Goal: Transaction & Acquisition: Purchase product/service

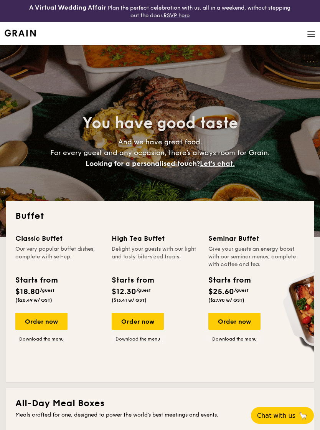
select select
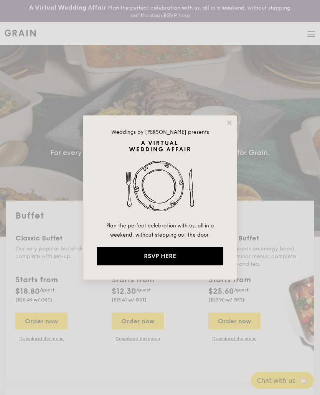
click at [228, 121] on icon at bounding box center [229, 122] width 4 height 4
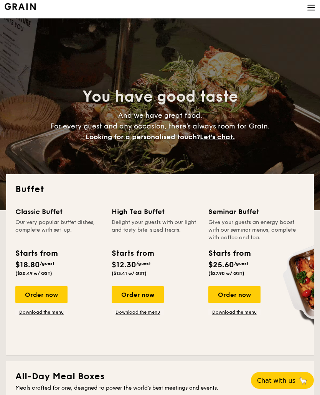
scroll to position [31, 0]
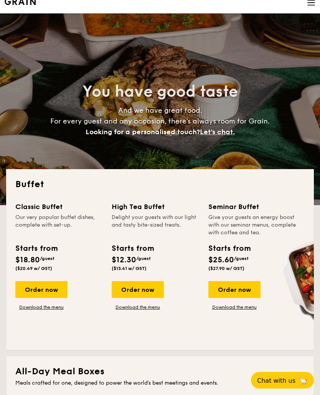
click at [48, 290] on div "Order now" at bounding box center [41, 290] width 52 height 17
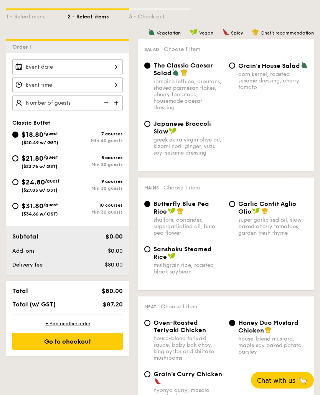
scroll to position [201, 0]
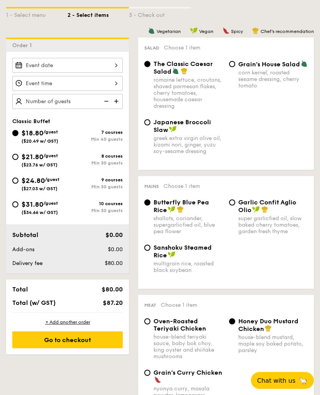
click at [112, 166] on div "Min 30 guests" at bounding box center [95, 162] width 55 height 5
click at [18, 160] on input "$21.80 /guest ($23.76 w/ GST) 8 courses Min 30 guests" at bounding box center [15, 157] width 6 height 6
radio input "true"
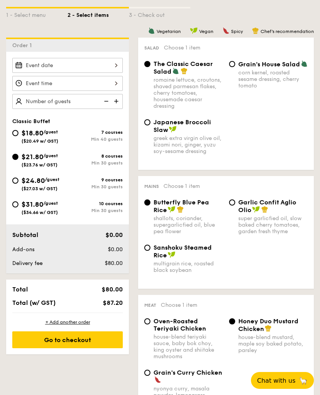
radio input "true"
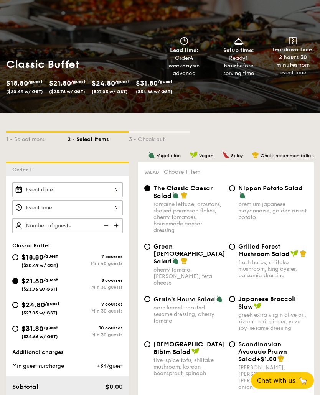
scroll to position [0, 0]
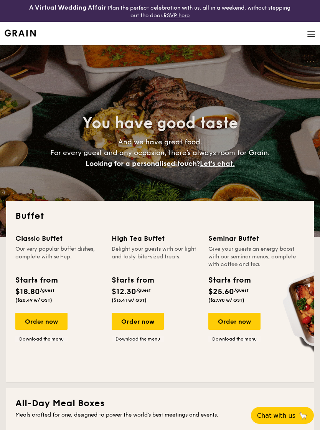
select select
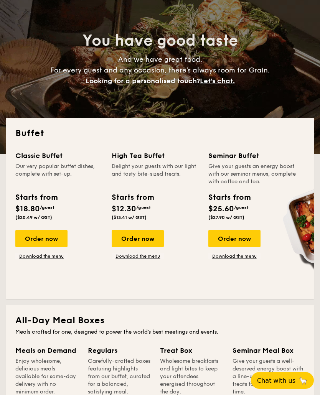
scroll to position [68, 0]
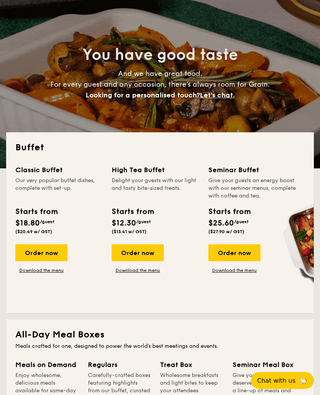
click at [52, 214] on div "Starts from" at bounding box center [35, 212] width 41 height 12
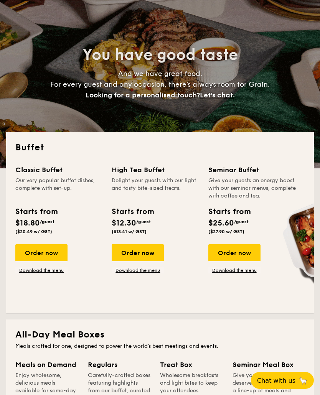
click at [48, 175] on div "Classic Buffet" at bounding box center [58, 170] width 87 height 11
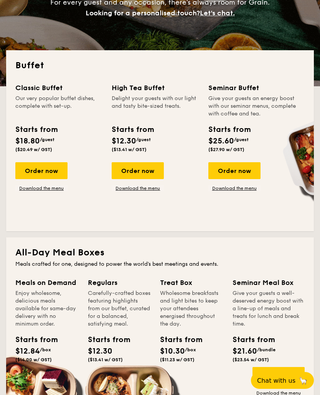
scroll to position [151, 0]
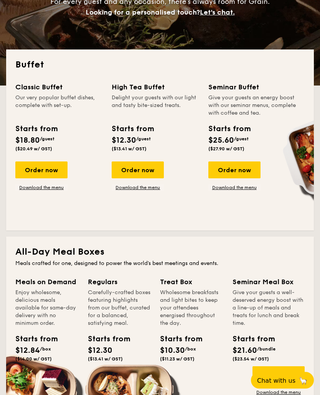
click at [43, 171] on div "Order now" at bounding box center [41, 170] width 52 height 17
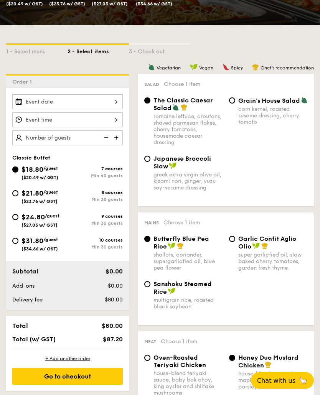
scroll to position [164, 0]
click at [115, 224] on div "Min 30 guests" at bounding box center [95, 223] width 55 height 5
click at [18, 221] on input "$24.80 /guest ($27.03 w/ GST) 9 courses Min 30 guests" at bounding box center [15, 217] width 6 height 6
radio input "true"
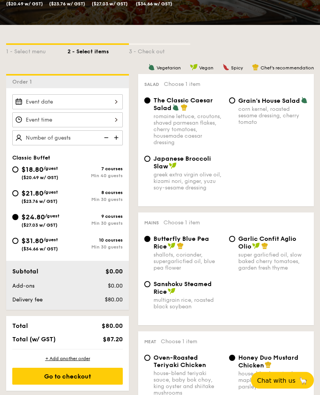
radio input "true"
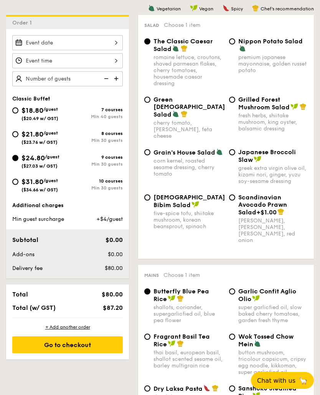
scroll to position [229, 0]
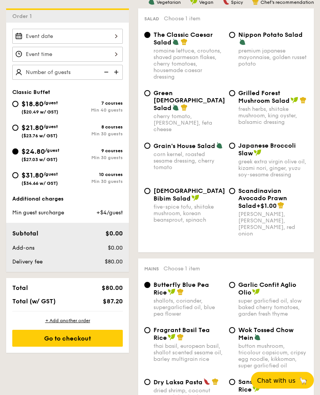
click at [231, 99] on div "Grilled Forest Mushroom Salad fresh herbs, shiitake mushroom, king oyster, bals…" at bounding box center [268, 108] width 85 height 36
click at [235, 96] on input "Grilled Forest Mushroom Salad fresh herbs, shiitake mushroom, king oyster, bals…" at bounding box center [232, 94] width 6 height 6
radio input "true"
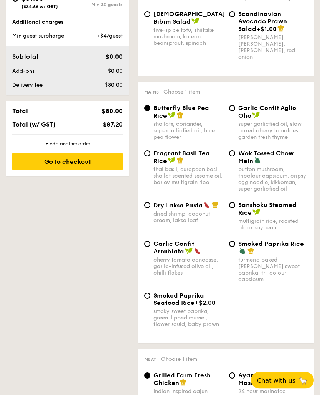
scroll to position [407, 0]
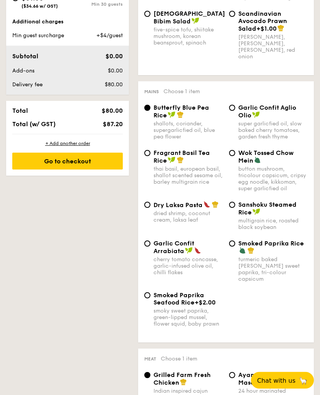
click at [233, 105] on input "Garlic Confit Aglio Olio super garlicfied oil, slow baked cherry tomatoes, gard…" at bounding box center [232, 108] width 6 height 6
radio input "true"
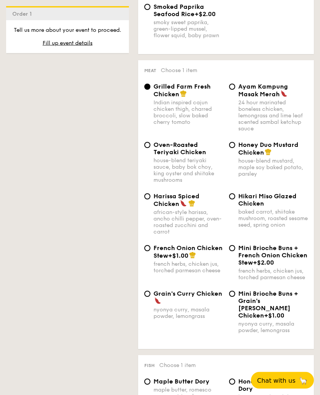
scroll to position [696, 0]
click at [147, 142] on input "Oven-Roasted Teriyaki Chicken house-blend teriyaki sauce, baby bok choy, king o…" at bounding box center [147, 145] width 6 height 6
radio input "true"
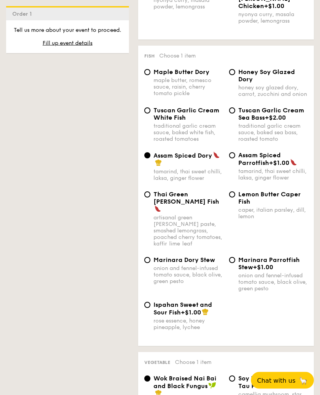
scroll to position [1005, 0]
click at [230, 69] on input "Honey Soy Glazed Dory honey soy glazed dory, carrot, zucchini and onion" at bounding box center [232, 72] width 6 height 6
radio input "true"
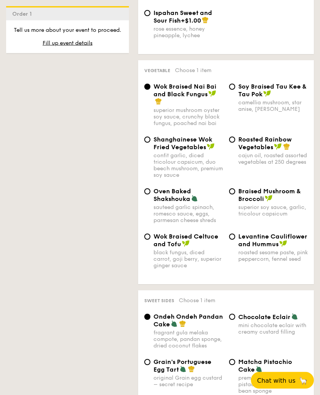
scroll to position [1297, 0]
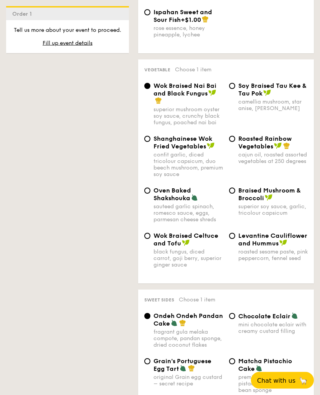
click at [231, 190] on div "Braised Mushroom & Broccoli superior soy sauce, garlic, tricolour capsicum" at bounding box center [268, 202] width 85 height 30
click at [236, 187] on div "Braised Mushroom & Broccoli superior soy sauce, garlic, tricolour capsicum" at bounding box center [268, 202] width 85 height 30
click at [234, 188] on input "Braised Mushroom & Broccoli superior soy sauce, garlic, tricolour capsicum" at bounding box center [232, 191] width 6 height 6
radio input "true"
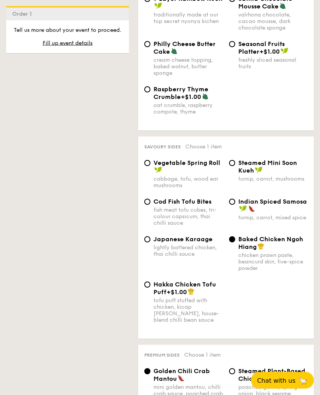
scroll to position [1708, 0]
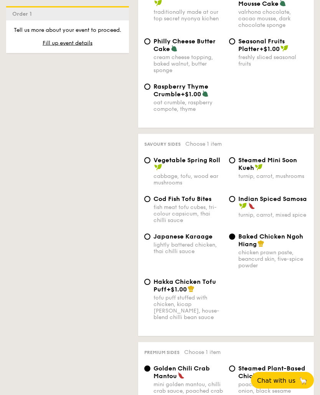
click at [232, 164] on input "Steamed Mini Soon Kueh turnip, carrot, mushrooms" at bounding box center [232, 161] width 6 height 6
radio input "true"
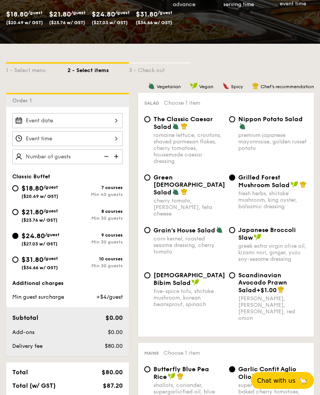
scroll to position [145, 0]
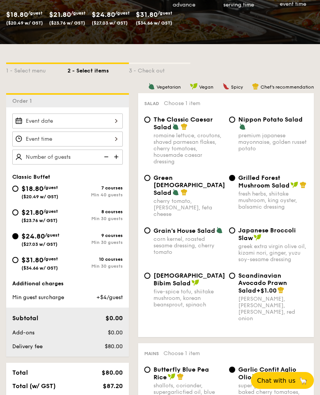
click at [16, 212] on input "$21.80 /guest ($23.76 w/ GST) 8 courses Min 30 guests" at bounding box center [15, 212] width 6 height 6
radio input "true"
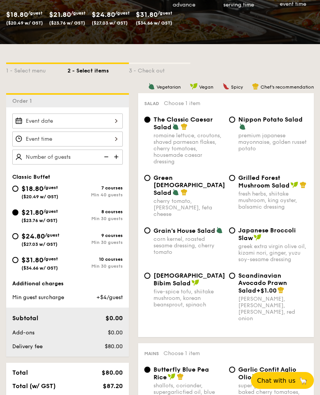
radio input "true"
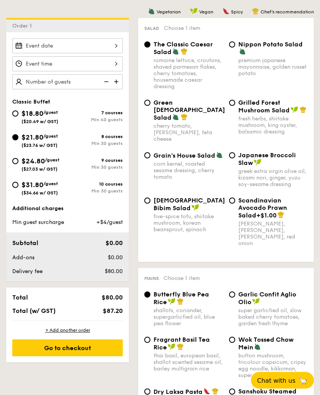
scroll to position [231, 0]
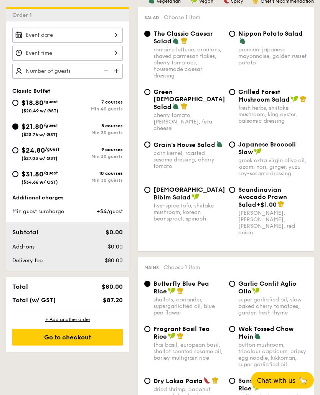
click at [89, 342] on div "Go to checkout" at bounding box center [67, 337] width 110 height 17
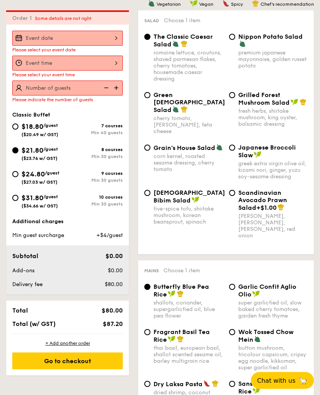
scroll to position [227, 0]
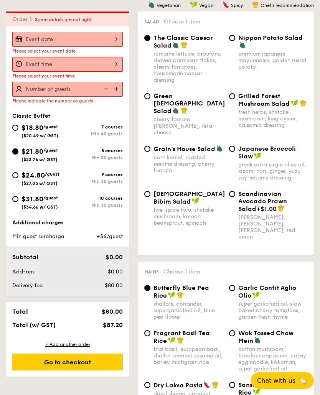
click at [116, 41] on div at bounding box center [67, 39] width 110 height 15
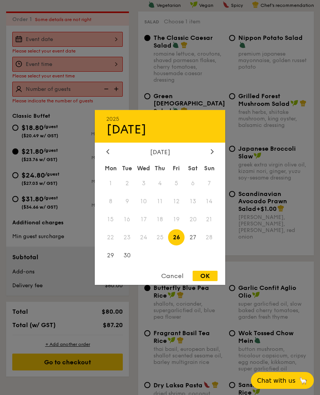
click at [215, 156] on div at bounding box center [212, 151] width 7 height 7
click at [216, 156] on div at bounding box center [212, 151] width 7 height 7
click at [212, 154] on icon at bounding box center [212, 151] width 2 height 5
click at [214, 156] on div at bounding box center [212, 151] width 7 height 7
click at [105, 179] on div "January 2026 Mon Tue Wed Thu Fri Sat Sun 1 2 3 4 5 6 7 8 9 10 11 12 13 14 15 16…" at bounding box center [160, 206] width 130 height 117
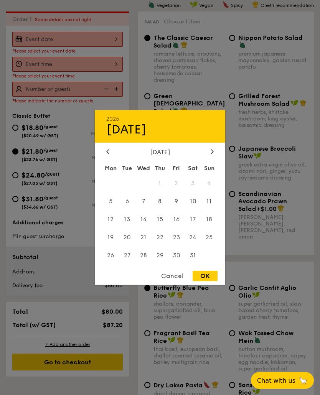
click at [107, 154] on icon at bounding box center [107, 151] width 3 height 5
click at [109, 154] on icon at bounding box center [107, 151] width 3 height 5
click at [178, 264] on span "31" at bounding box center [176, 255] width 16 height 16
click at [209, 281] on div "OK" at bounding box center [205, 276] width 25 height 10
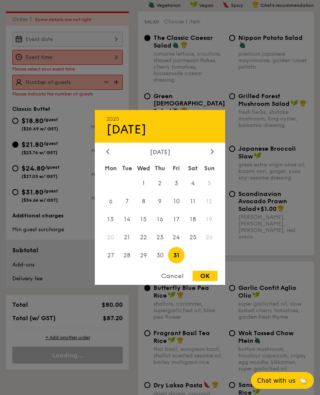
type input "Oct 31, 2025"
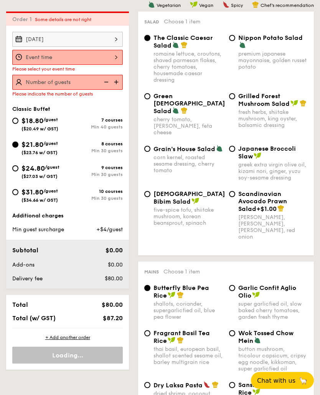
click at [118, 61] on div at bounding box center [67, 57] width 110 height 15
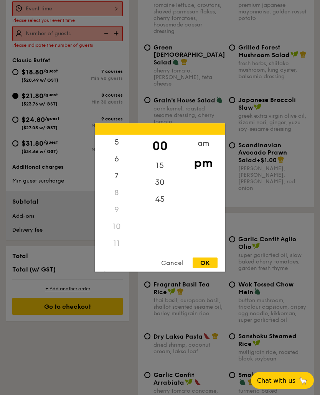
scroll to position [101, 0]
click at [117, 168] on div "6" at bounding box center [116, 159] width 43 height 17
click at [209, 268] on div "OK" at bounding box center [205, 263] width 25 height 10
type input "6:00PM"
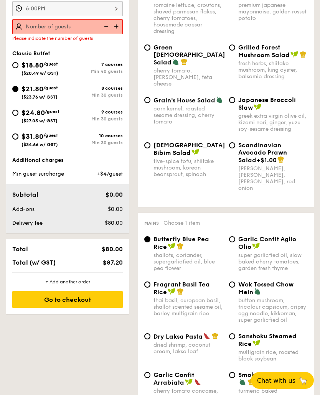
click at [113, 29] on img at bounding box center [117, 26] width 12 height 15
type input "20 guests"
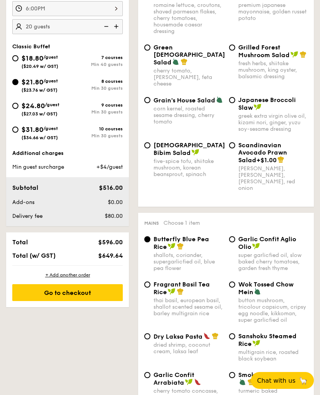
click at [99, 86] on div "8 courses Min 30 guests" at bounding box center [95, 85] width 55 height 12
click at [18, 85] on input "$21.80 /guest ($23.76 w/ GST) 8 courses Min 30 guests" at bounding box center [15, 82] width 6 height 6
click at [96, 297] on div "Go to checkout" at bounding box center [67, 292] width 110 height 17
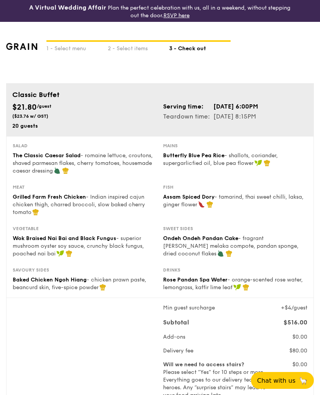
click at [124, 51] on div "2 - Select items" at bounding box center [138, 47] width 61 height 11
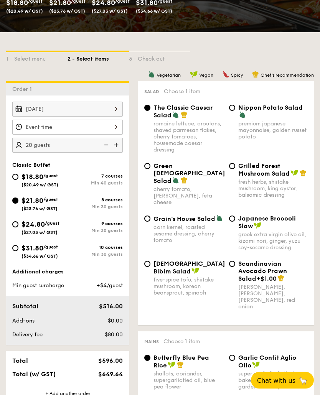
scroll to position [157, 0]
click at [233, 169] on input "Grilled Forest Mushroom Salad fresh herbs, shiitake mushroom, king oyster, bals…" at bounding box center [232, 166] width 6 height 6
radio input "true"
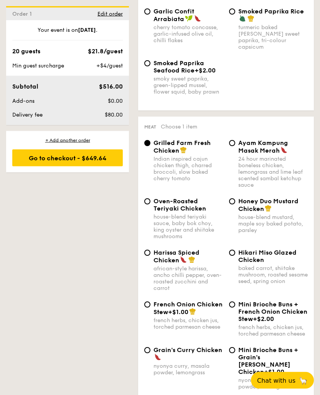
scroll to position [643, 0]
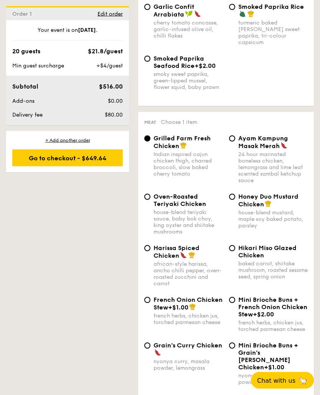
click at [150, 194] on input "Oven-Roasted Teriyaki Chicken house-blend teriyaki sauce, baby bok choy, king o…" at bounding box center [147, 197] width 6 height 6
radio input "true"
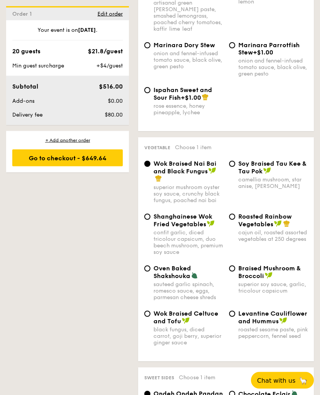
scroll to position [1220, 0]
click at [234, 265] on input "Braised Mushroom & Broccoli superior soy sauce, garlic, tricolour capsicum" at bounding box center [232, 268] width 6 height 6
radio input "true"
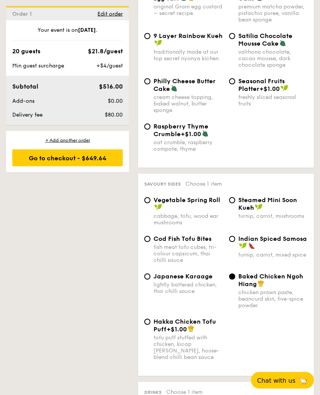
scroll to position [1668, 0]
click at [232, 203] on input "Steamed Mini Soon Kueh turnip, carrot, mushrooms" at bounding box center [232, 200] width 6 height 6
radio input "true"
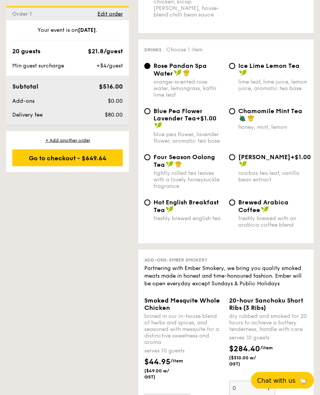
scroll to position [2011, 0]
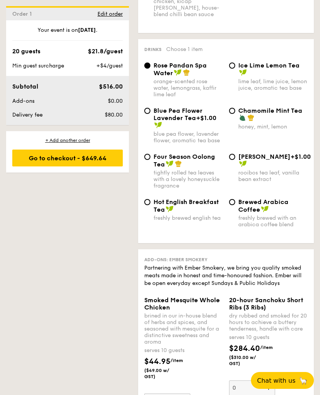
click at [233, 69] on input "Ice Lime Lemon Tea lime leaf, lime juice, lemon juice, aromatic tea base" at bounding box center [232, 66] width 6 height 6
radio input "true"
click at [69, 160] on div "Go to checkout - $649.64" at bounding box center [67, 158] width 110 height 17
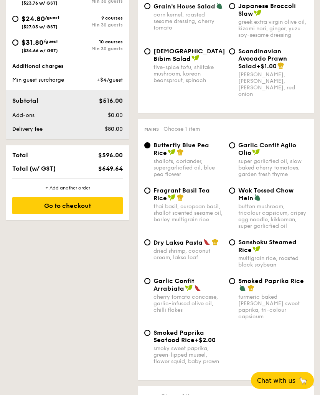
scroll to position [227, 0]
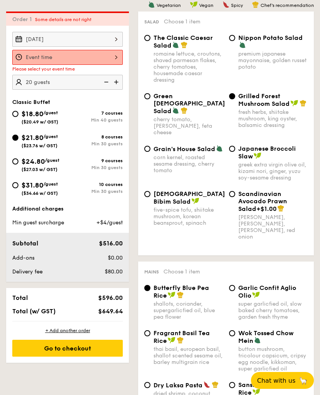
click at [115, 59] on div at bounding box center [67, 57] width 110 height 15
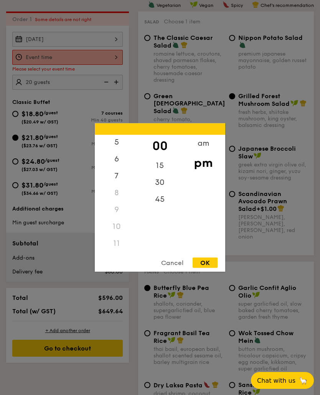
click at [118, 168] on div "6" at bounding box center [116, 159] width 43 height 17
click at [209, 268] on div "OK" at bounding box center [205, 263] width 25 height 10
type input "6:00PM"
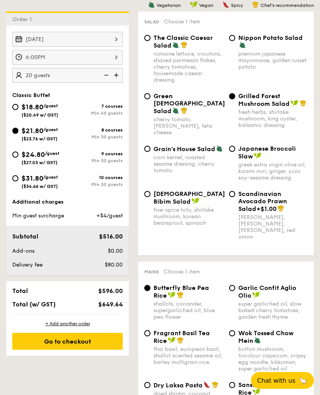
click at [114, 78] on img at bounding box center [117, 75] width 12 height 15
click at [117, 79] on img at bounding box center [117, 75] width 12 height 15
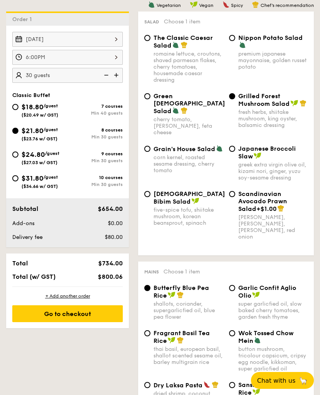
click at [104, 77] on img at bounding box center [106, 75] width 12 height 15
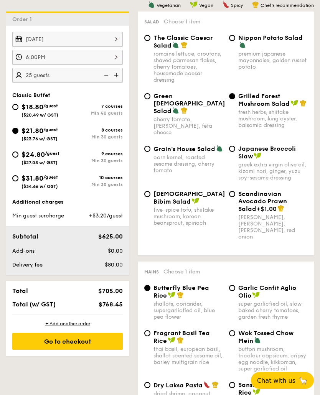
click at [116, 77] on img at bounding box center [117, 75] width 12 height 15
type input "30 guests"
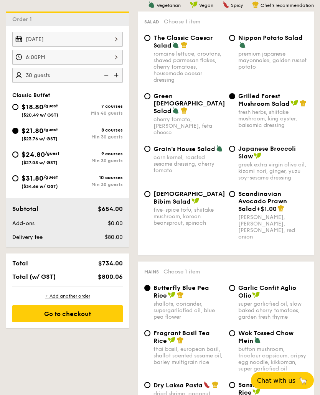
click at [88, 319] on div "Go to checkout" at bounding box center [67, 313] width 110 height 17
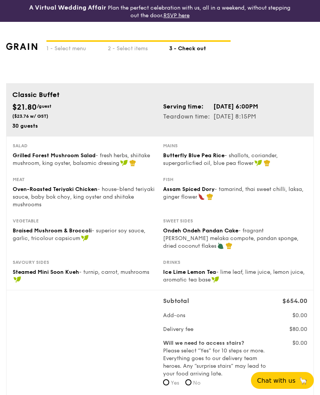
click at [111, 50] on div "2 - Select items" at bounding box center [138, 47] width 61 height 11
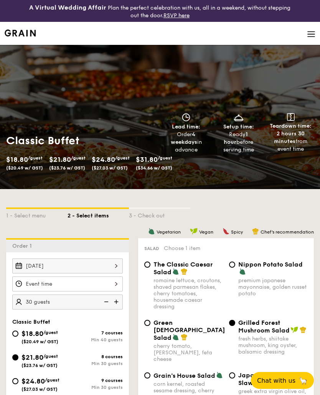
click at [115, 285] on div at bounding box center [67, 284] width 110 height 15
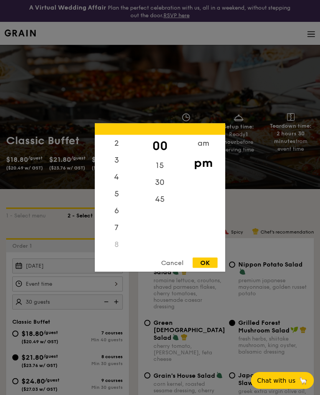
scroll to position [40, 0]
click at [117, 219] on div "6" at bounding box center [116, 210] width 43 height 17
click at [208, 268] on div "OK" at bounding box center [205, 263] width 25 height 10
type input "6:00PM"
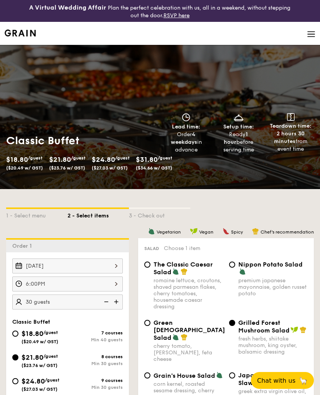
click at [105, 301] on img at bounding box center [106, 302] width 12 height 15
type input "25 guests"
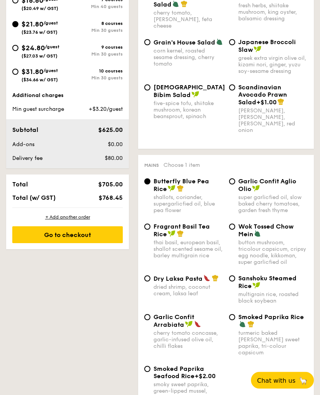
scroll to position [333, 0]
click at [65, 239] on div "Go to checkout" at bounding box center [67, 234] width 110 height 17
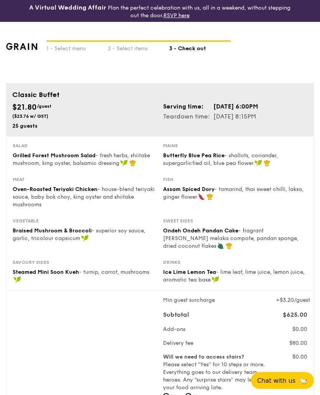
click at [114, 51] on div "2 - Select items" at bounding box center [138, 47] width 61 height 11
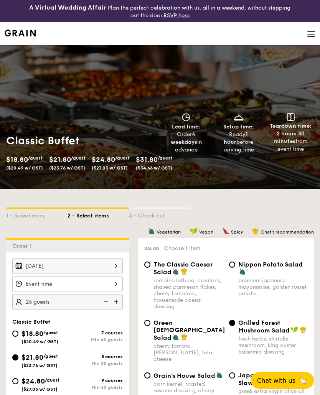
click at [116, 287] on div at bounding box center [67, 284] width 110 height 15
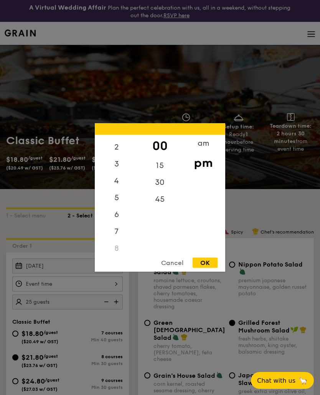
scroll to position [49, 0]
click at [117, 209] on div "6" at bounding box center [116, 201] width 43 height 17
click at [208, 266] on div "OK" at bounding box center [205, 263] width 25 height 10
type input "6:00PM"
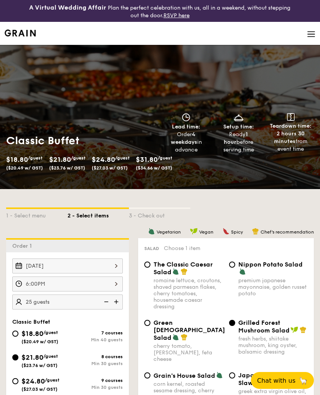
click at [118, 302] on img at bounding box center [117, 302] width 12 height 15
click at [116, 303] on img at bounding box center [117, 302] width 12 height 15
click at [104, 302] on img at bounding box center [106, 302] width 12 height 15
type input "30 guests"
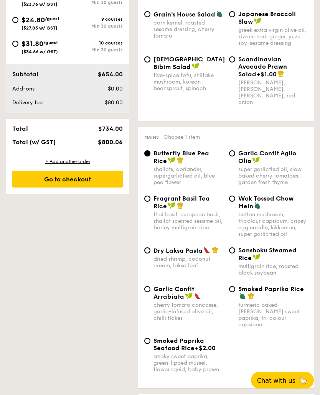
scroll to position [361, 0]
click at [86, 182] on div "Go to checkout" at bounding box center [67, 179] width 110 height 17
